Goal: Task Accomplishment & Management: Manage account settings

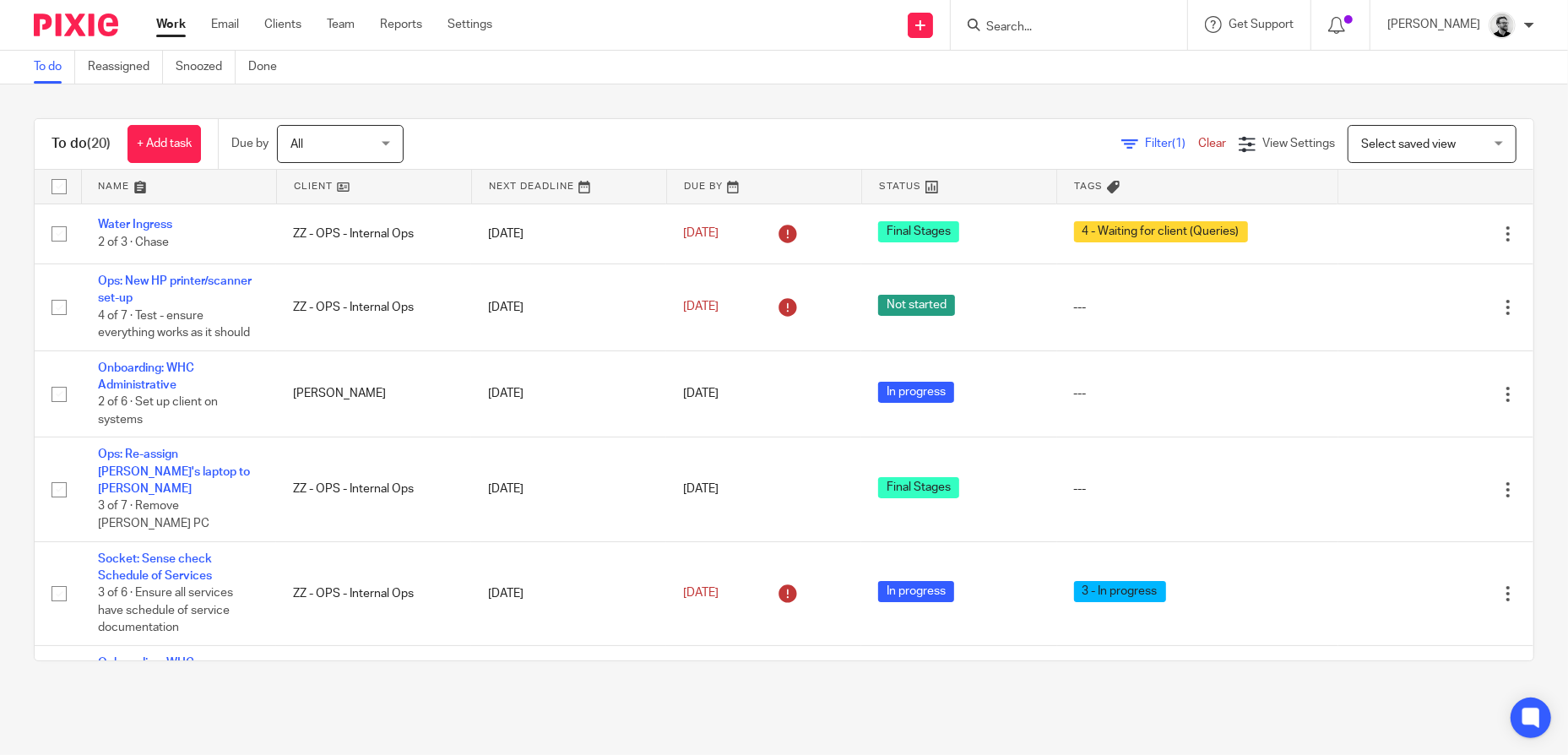
click at [1085, 27] on input "Search" at bounding box center [1060, 28] width 152 height 16
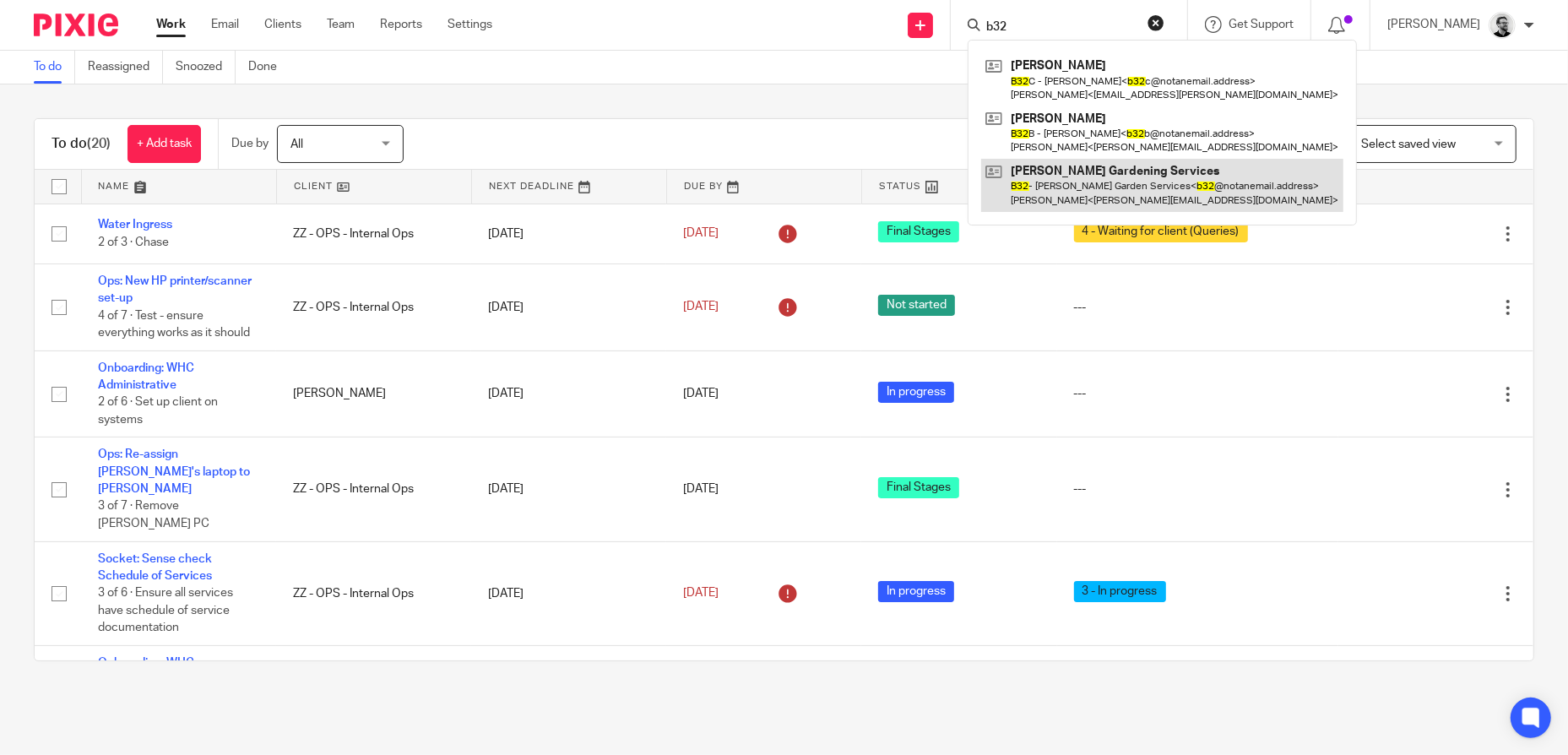
type input "b32"
click at [1157, 192] on link at bounding box center [1163, 185] width 363 height 53
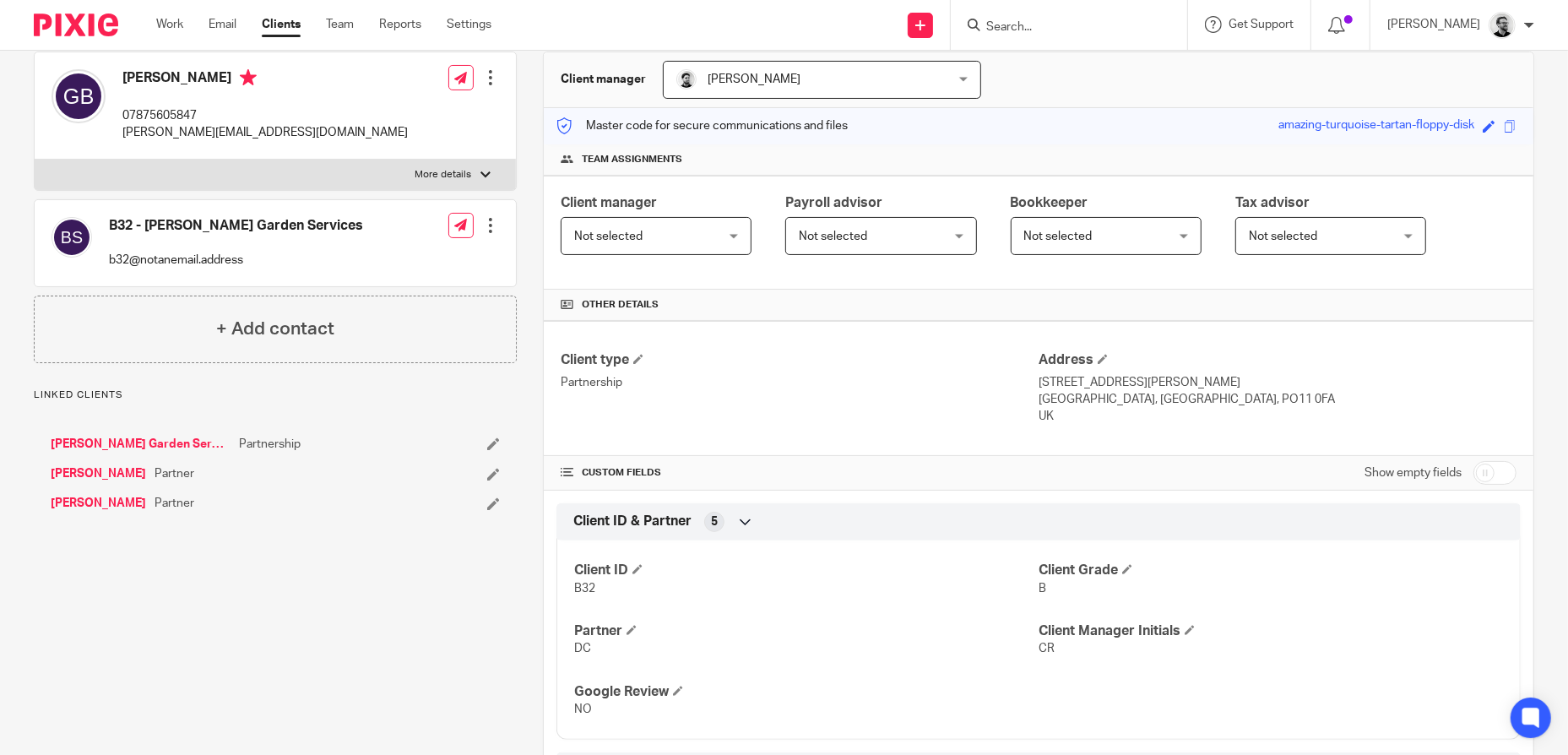
scroll to position [253, 0]
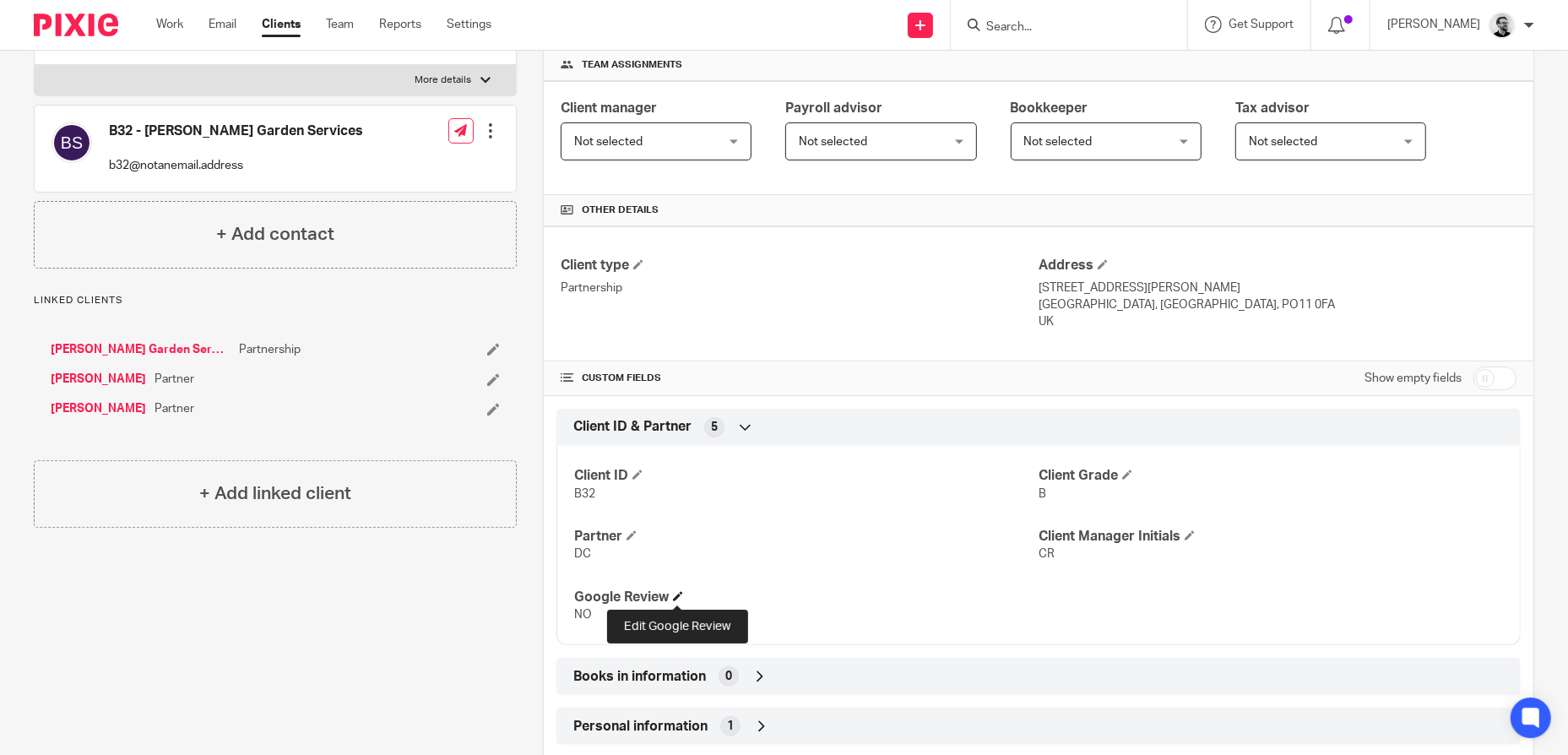
click at [674, 598] on span at bounding box center [678, 596] width 10 height 10
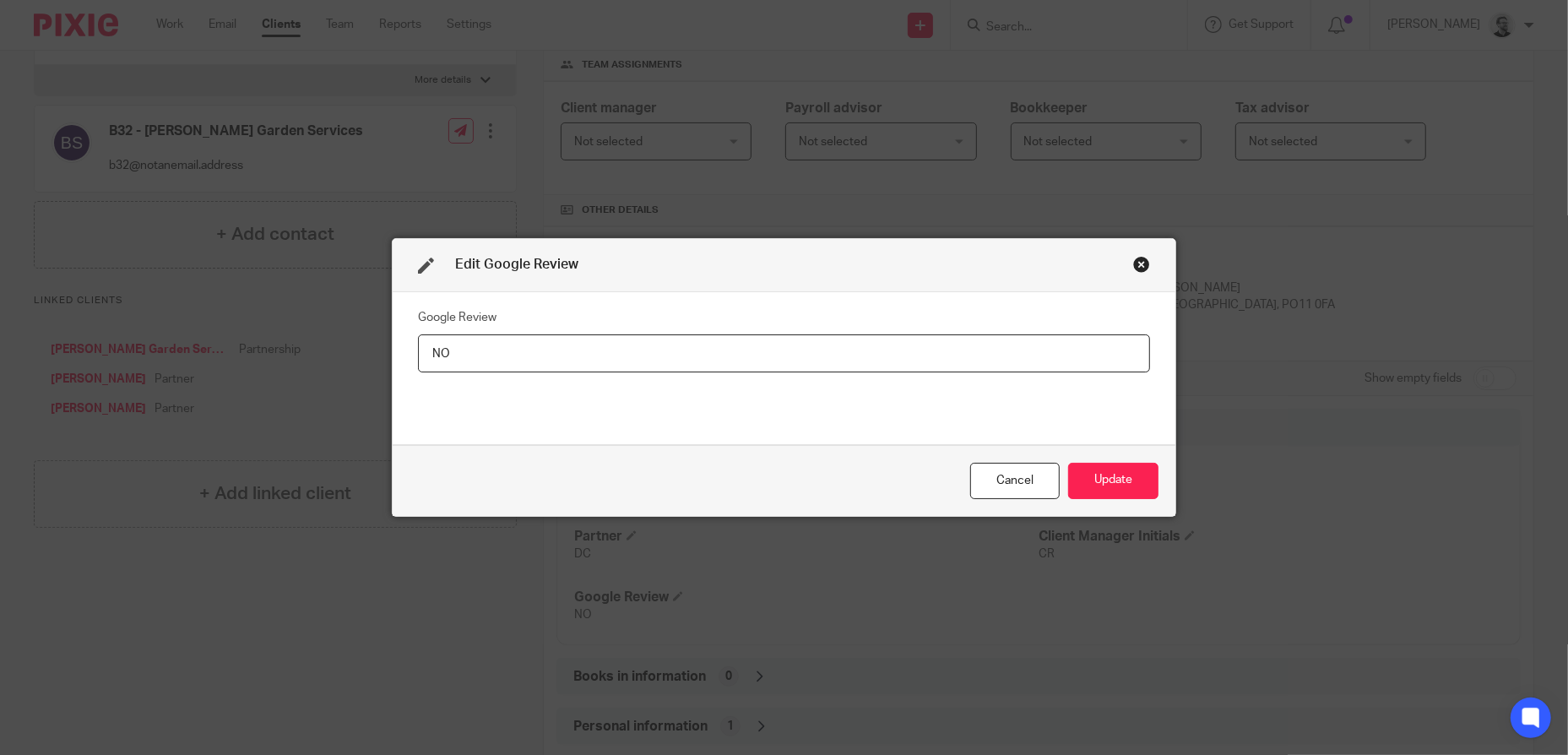
click at [452, 358] on input "NO" at bounding box center [784, 353] width 732 height 38
type input "r"
type input "REQUESTED"
click at [1123, 481] on button "Update" at bounding box center [1113, 480] width 91 height 36
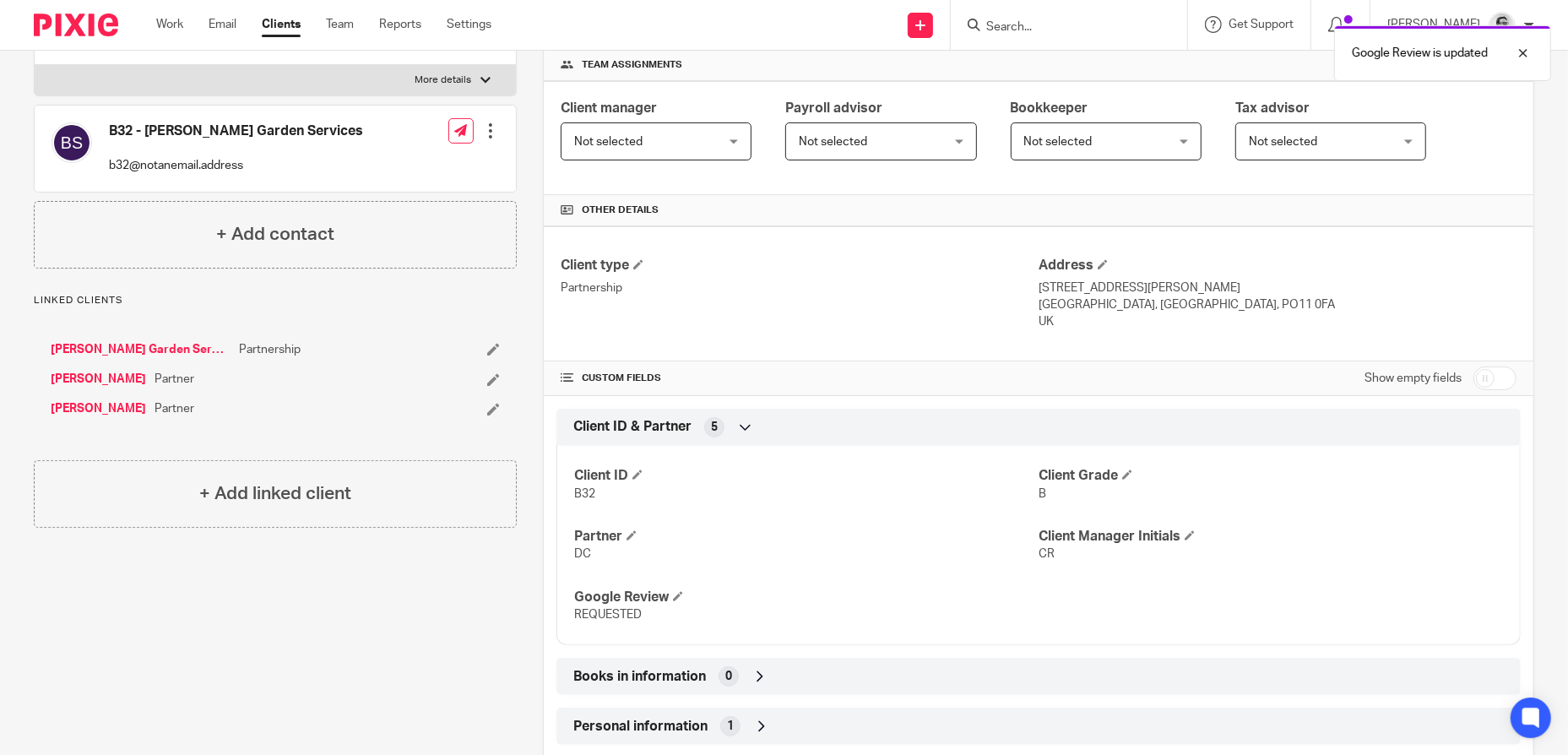
click at [1053, 29] on div "Google Review is updated" at bounding box center [1168, 49] width 768 height 64
click at [1020, 27] on div "Google Review is updated" at bounding box center [1168, 49] width 768 height 64
click at [1117, 35] on div "Google Review is updated" at bounding box center [1168, 49] width 768 height 64
click at [1502, 153] on div "Client manager Not selected Not selected Not selected Adam Clarke Andrew Chapma…" at bounding box center [1039, 137] width 990 height 114
click at [1032, 22] on div "Google Review is updated" at bounding box center [1168, 49] width 768 height 64
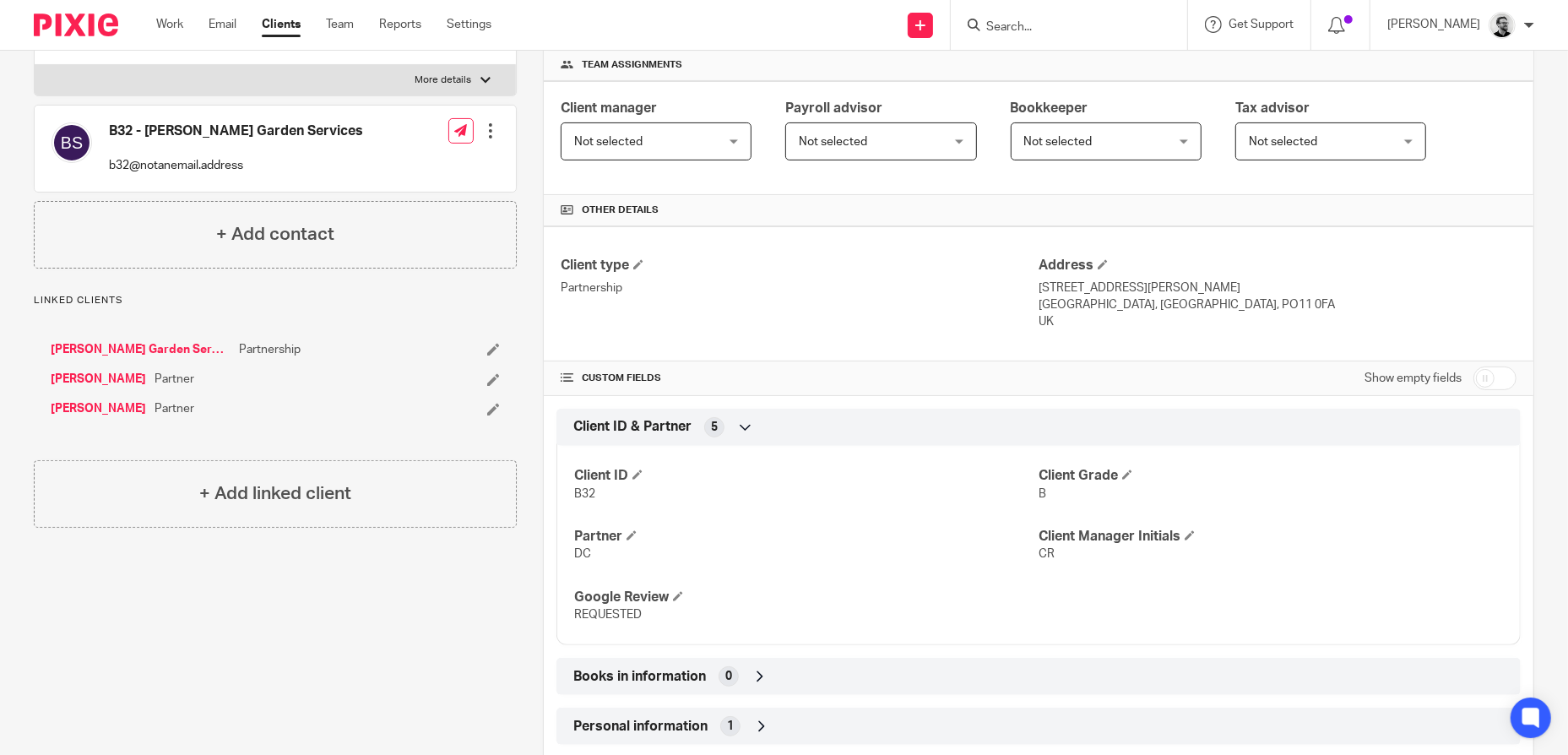
click at [1066, 32] on input "Search" at bounding box center [1060, 28] width 152 height 16
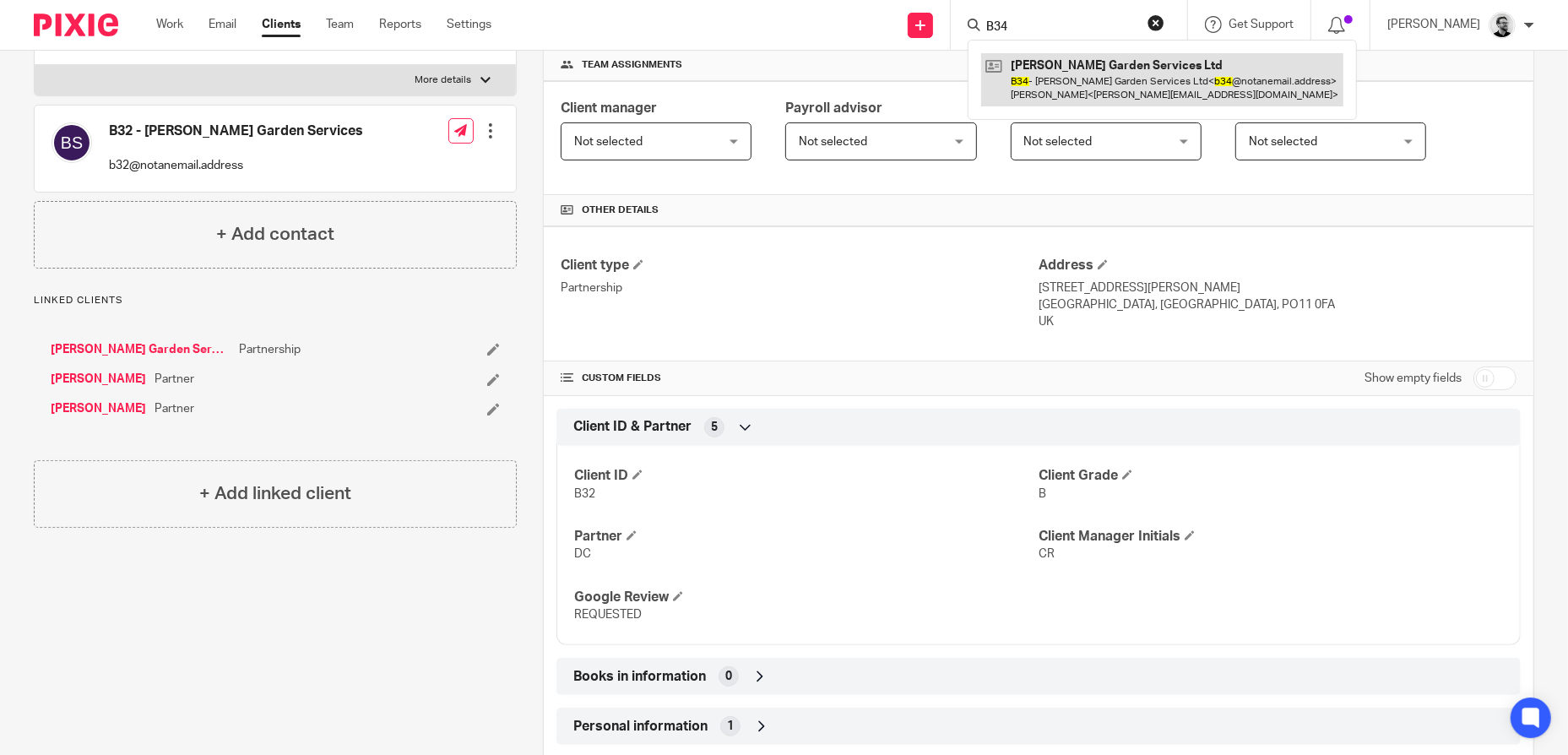
type input "B34"
click at [1129, 81] on link at bounding box center [1163, 80] width 363 height 53
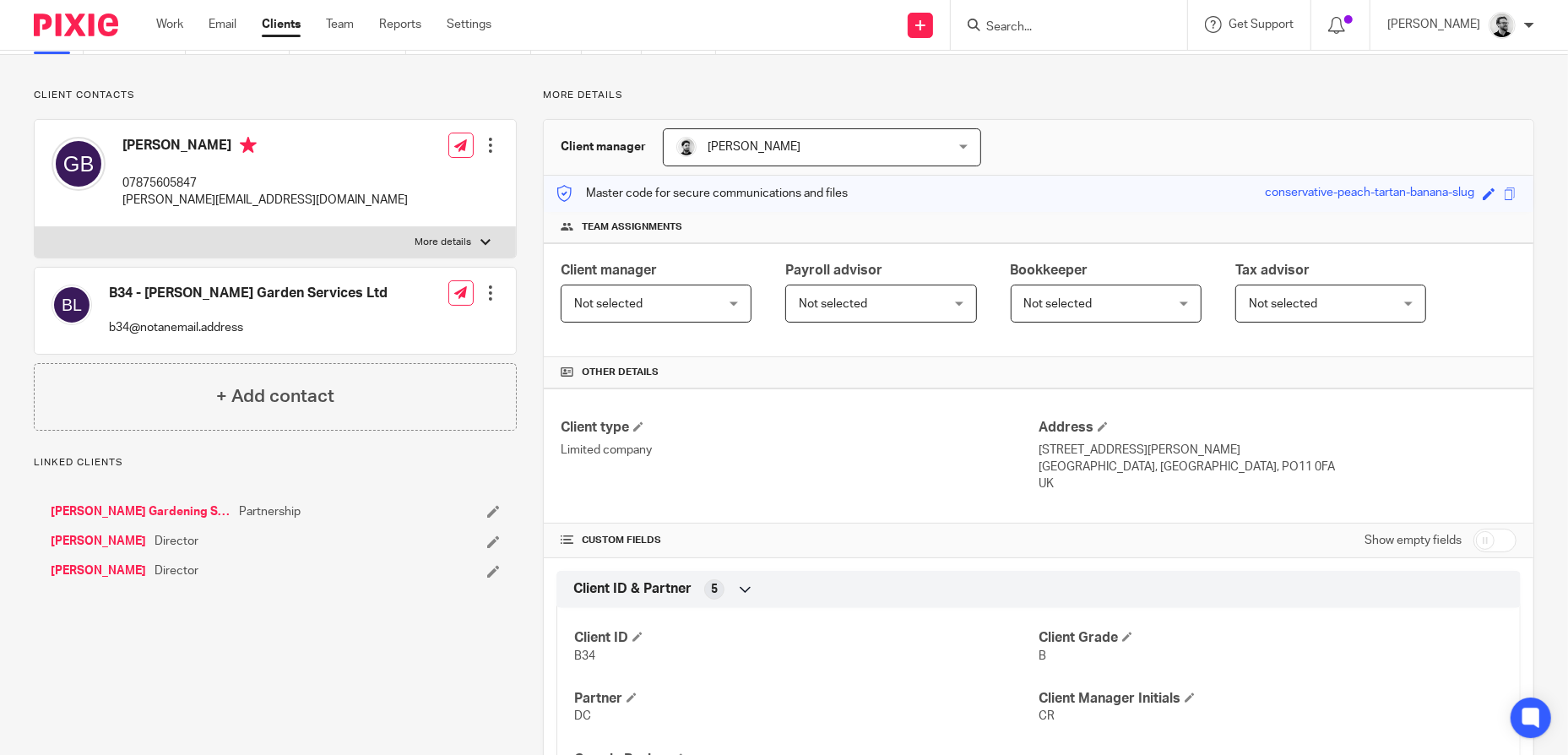
scroll to position [338, 0]
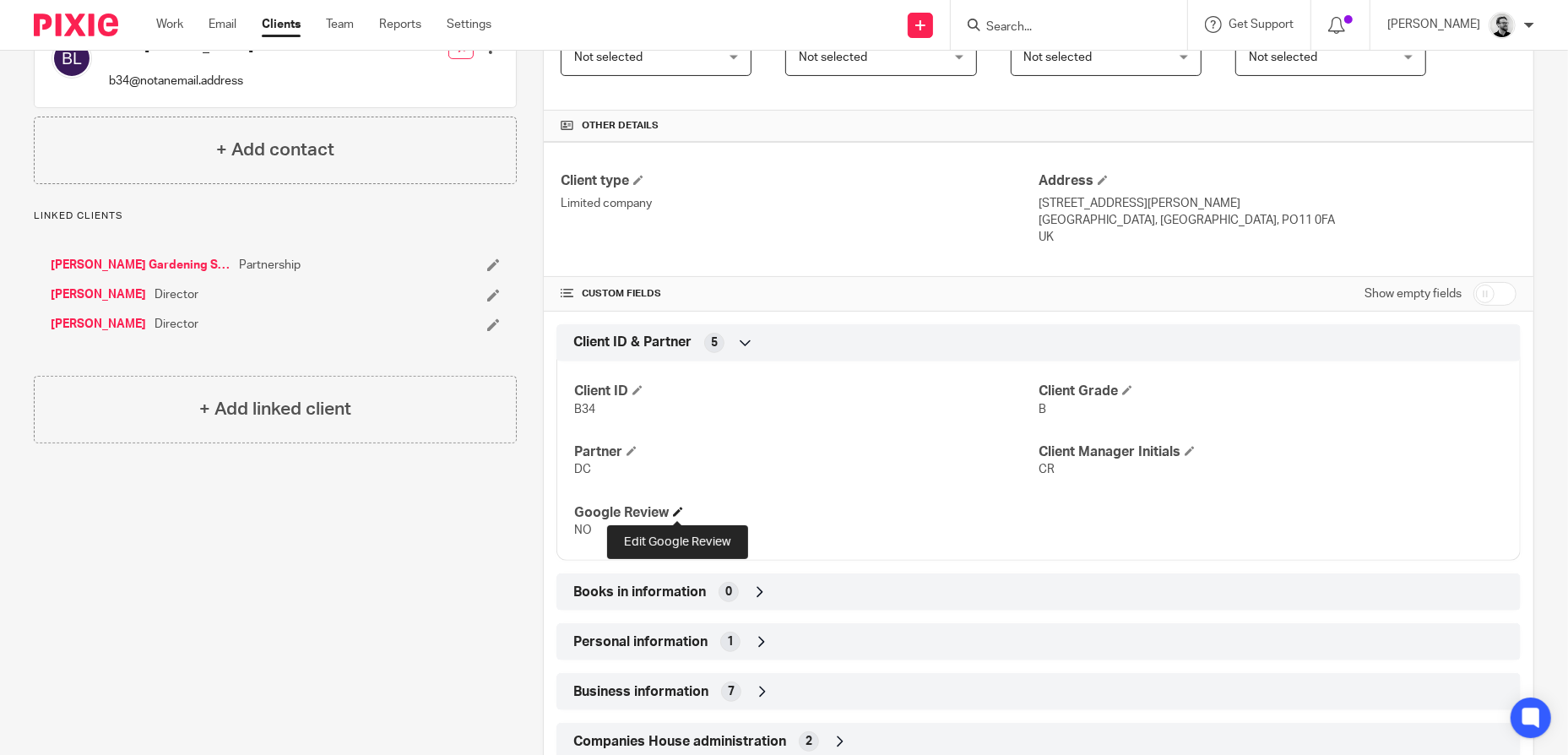
click at [670, 511] on h4 "Google Review" at bounding box center [806, 512] width 465 height 18
click at [673, 511] on span at bounding box center [678, 511] width 10 height 10
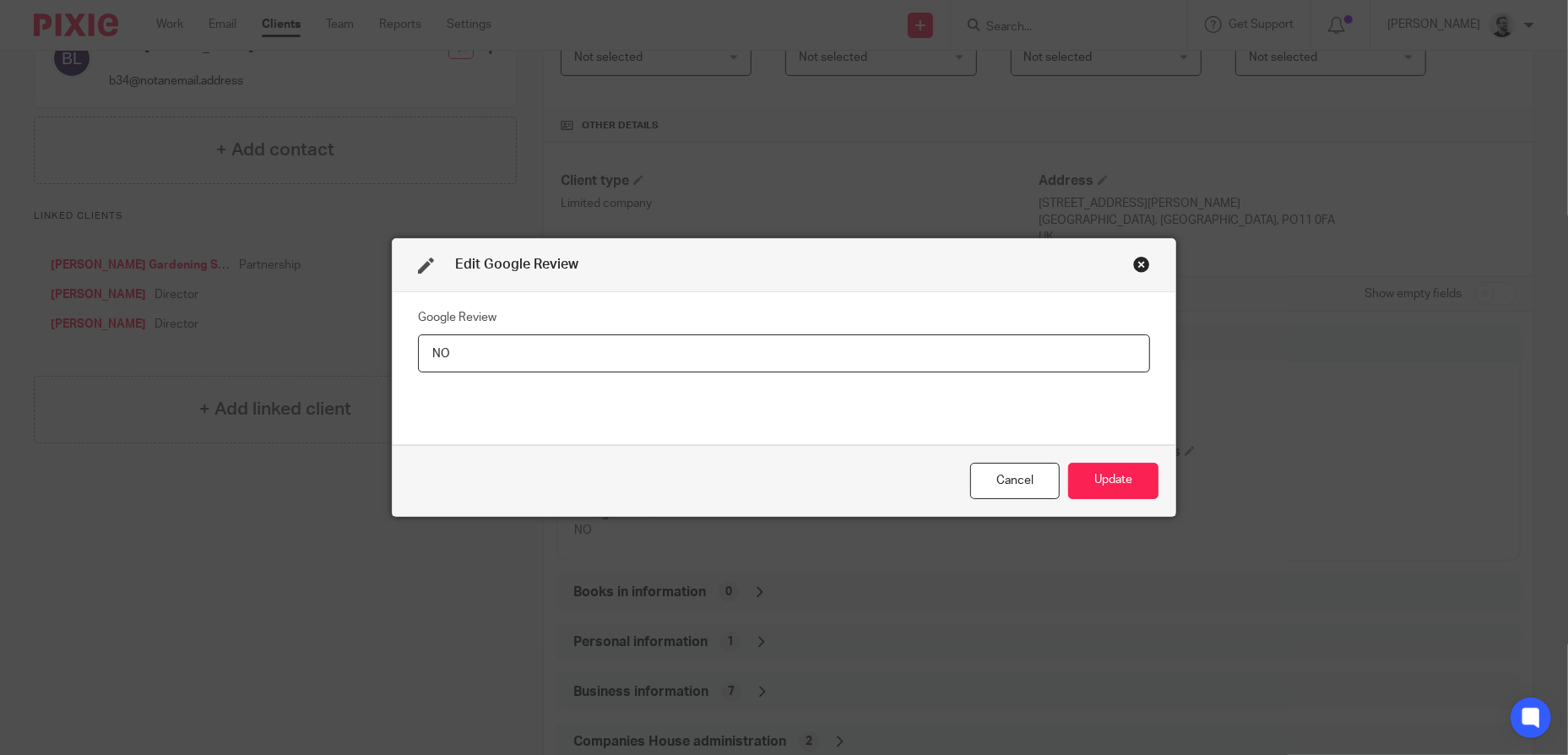
drag, startPoint x: 446, startPoint y: 347, endPoint x: 397, endPoint y: 345, distance: 49.0
click at [397, 345] on div "Google Review NO" at bounding box center [784, 368] width 783 height 153
type input "REQUESTED"
click at [1151, 480] on button "Update" at bounding box center [1113, 480] width 91 height 36
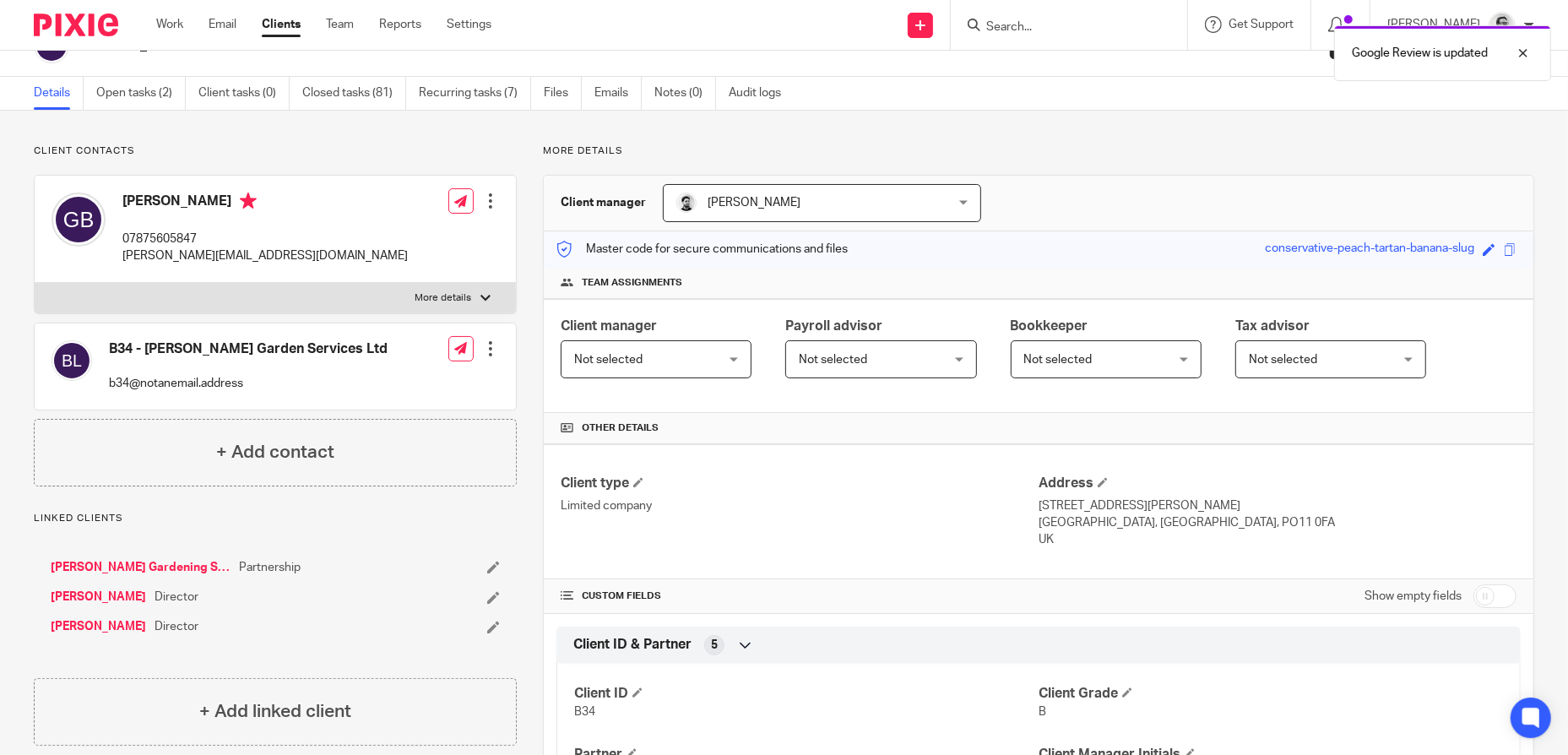
scroll to position [0, 0]
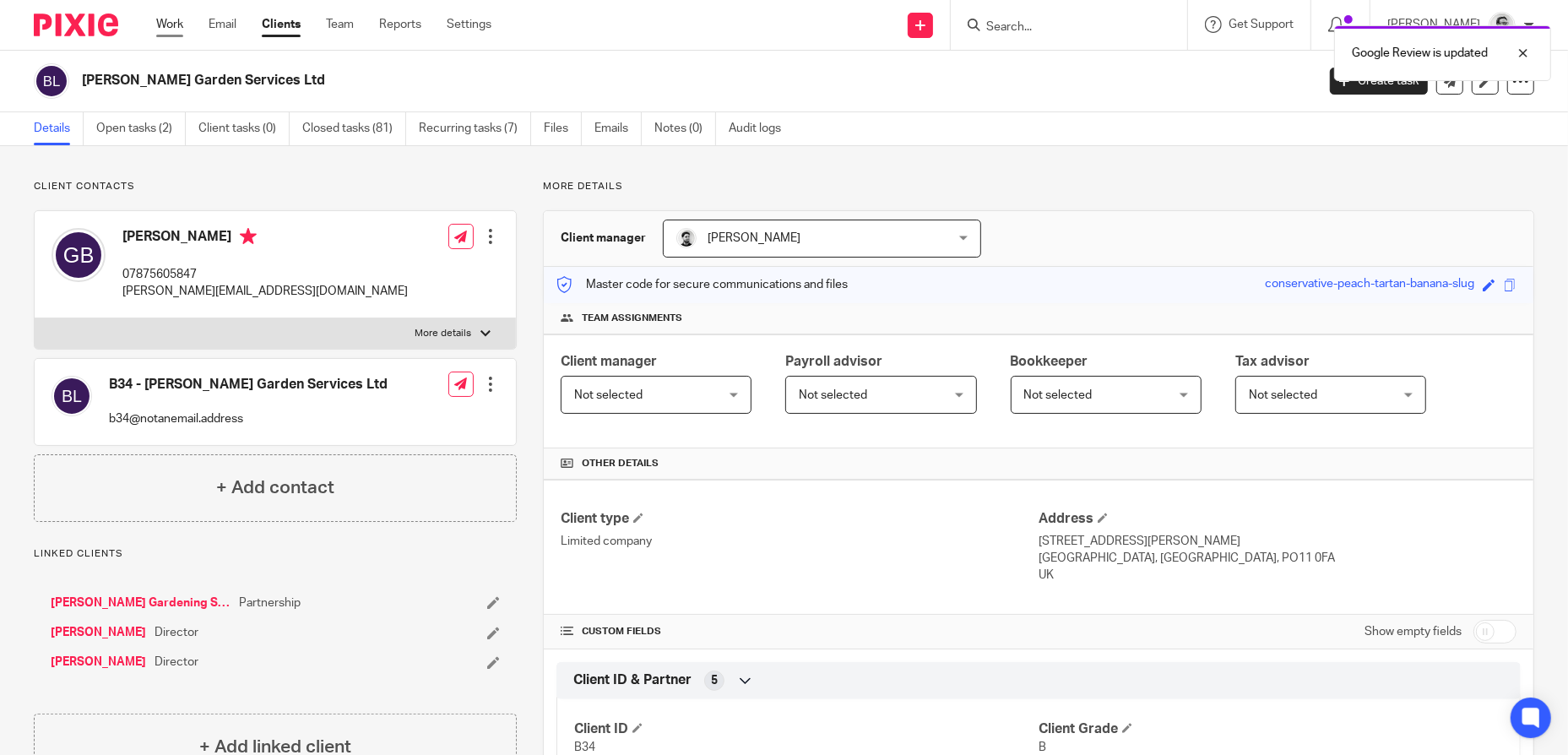
click at [169, 27] on link "Work" at bounding box center [170, 23] width 27 height 17
